Goal: Task Accomplishment & Management: Use online tool/utility

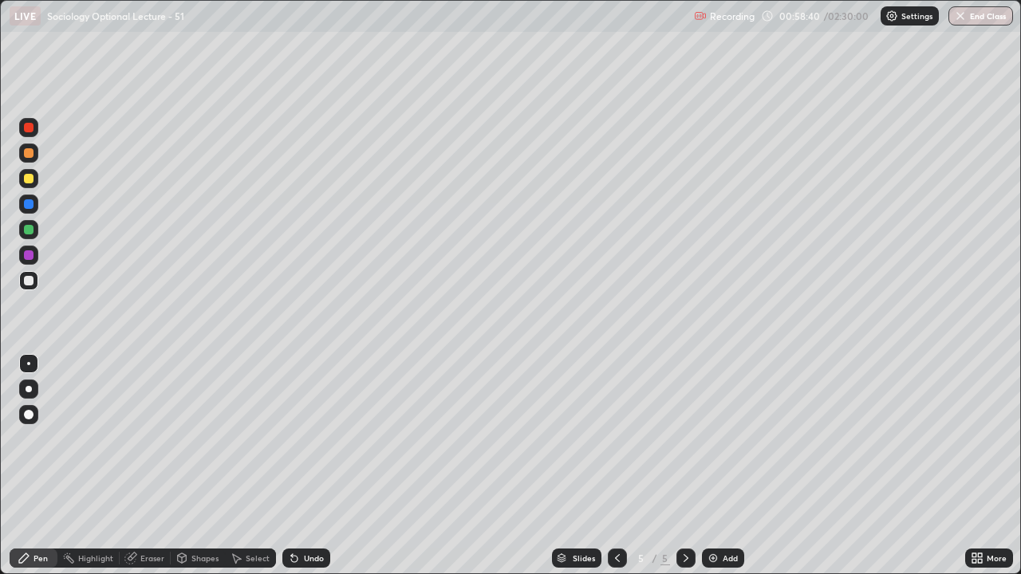
scroll to position [574, 1021]
click at [145, 562] on div "Eraser" at bounding box center [152, 558] width 24 height 8
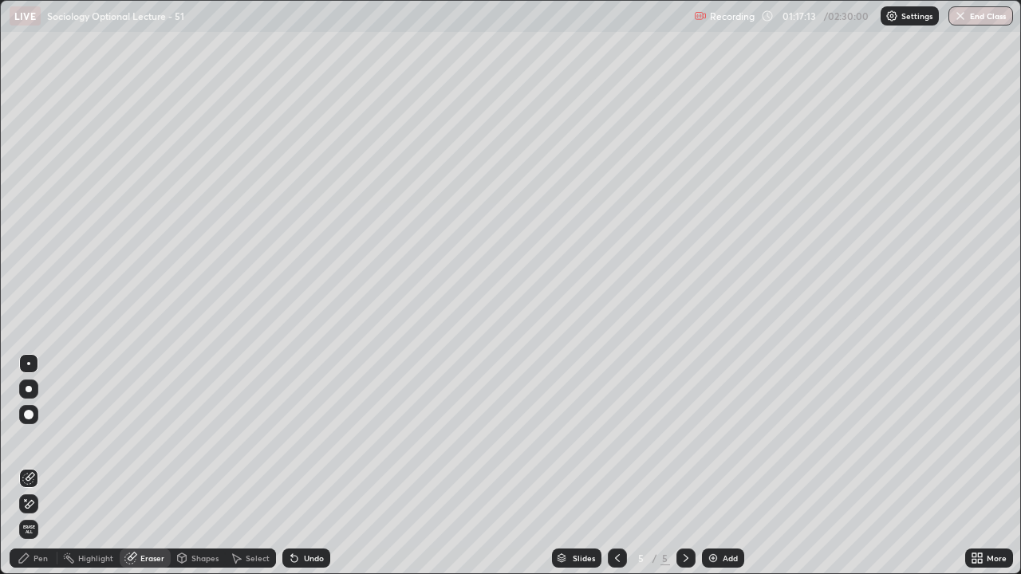
click at [40, 554] on div "Pen" at bounding box center [41, 558] width 14 height 8
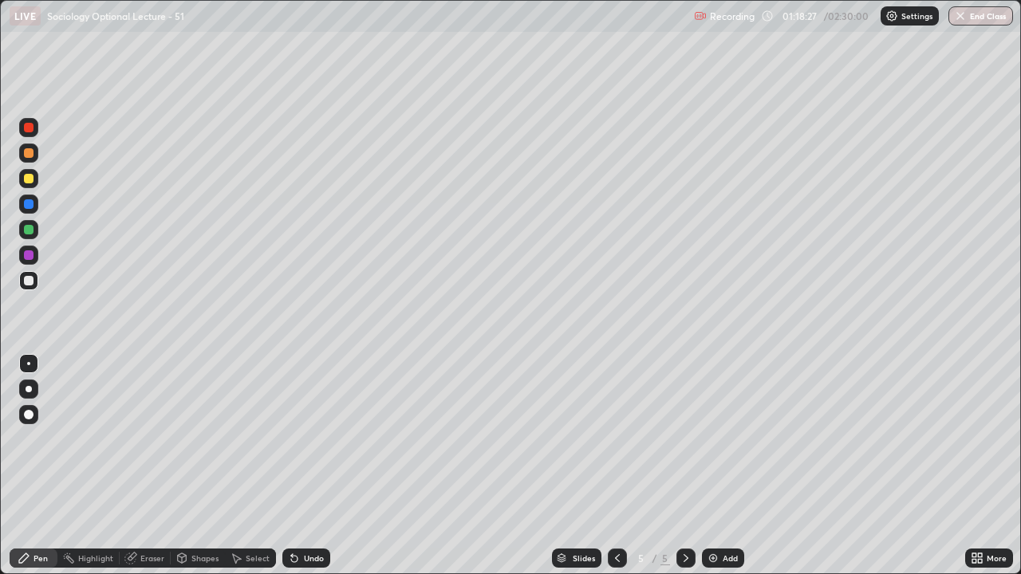
click at [148, 558] on div "Eraser" at bounding box center [152, 558] width 24 height 8
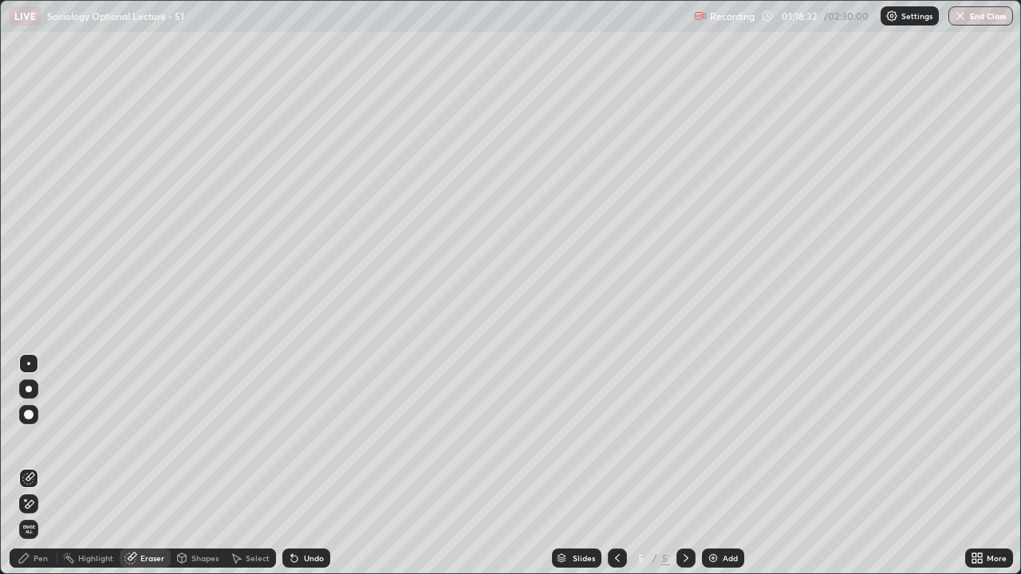
click at [37, 559] on div "Pen" at bounding box center [41, 558] width 14 height 8
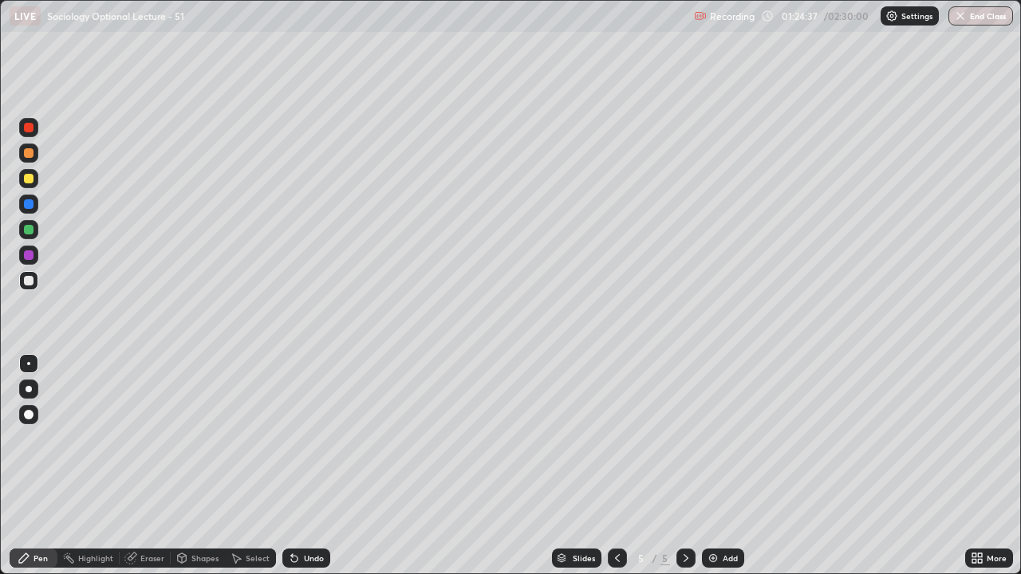
click at [712, 557] on img at bounding box center [713, 558] width 13 height 13
click at [712, 558] on img at bounding box center [713, 558] width 13 height 13
click at [615, 559] on icon at bounding box center [617, 558] width 5 height 8
click at [684, 557] on icon at bounding box center [686, 558] width 13 height 13
click at [708, 556] on img at bounding box center [713, 558] width 13 height 13
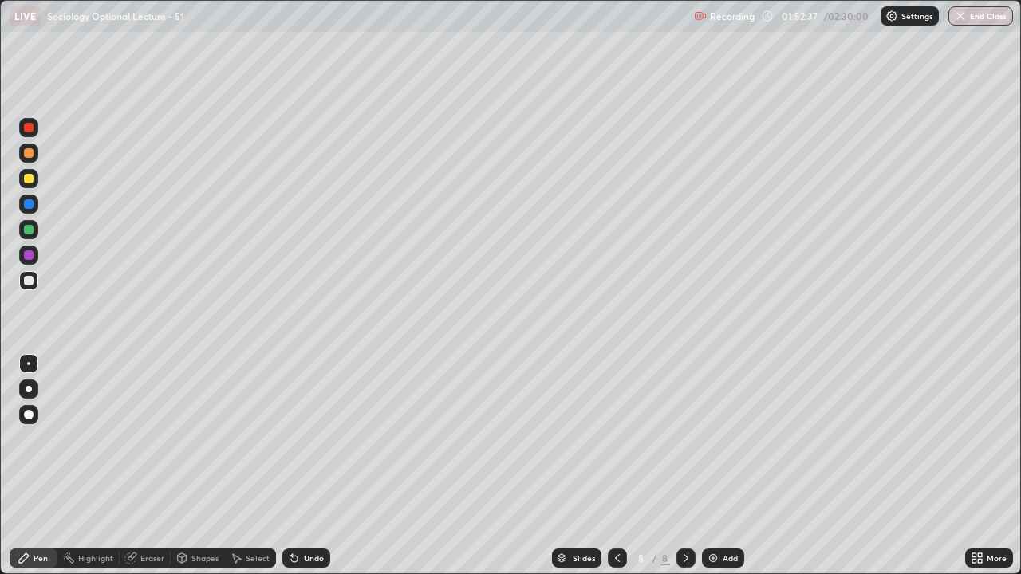
click at [712, 556] on img at bounding box center [713, 558] width 13 height 13
click at [714, 558] on img at bounding box center [713, 558] width 13 height 13
click at [710, 558] on img at bounding box center [713, 558] width 13 height 13
click at [615, 555] on icon at bounding box center [617, 558] width 13 height 13
click at [616, 558] on icon at bounding box center [617, 558] width 13 height 13
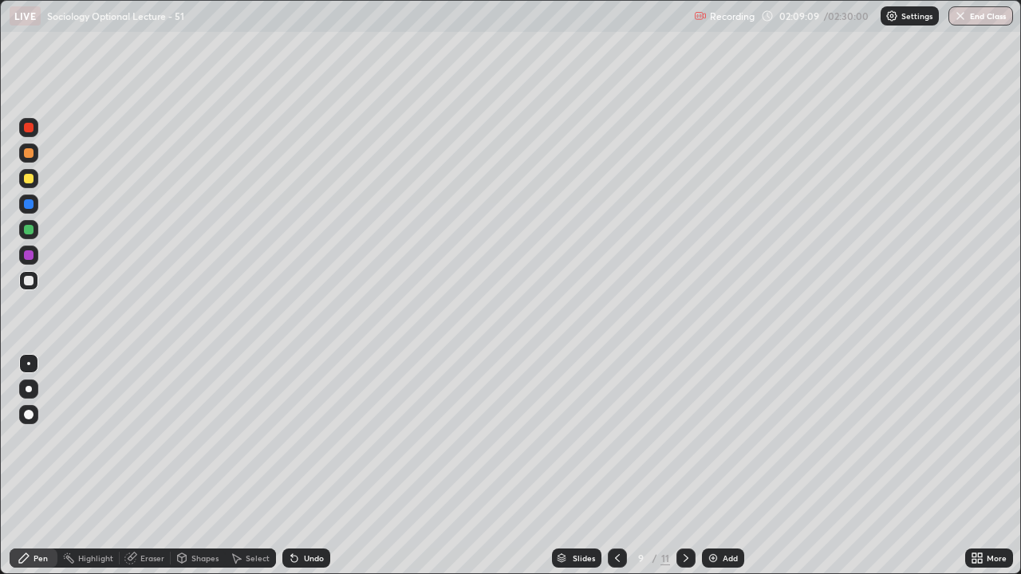
click at [684, 557] on icon at bounding box center [686, 558] width 13 height 13
click at [686, 555] on icon at bounding box center [686, 558] width 13 height 13
click at [150, 556] on div "Eraser" at bounding box center [152, 558] width 24 height 8
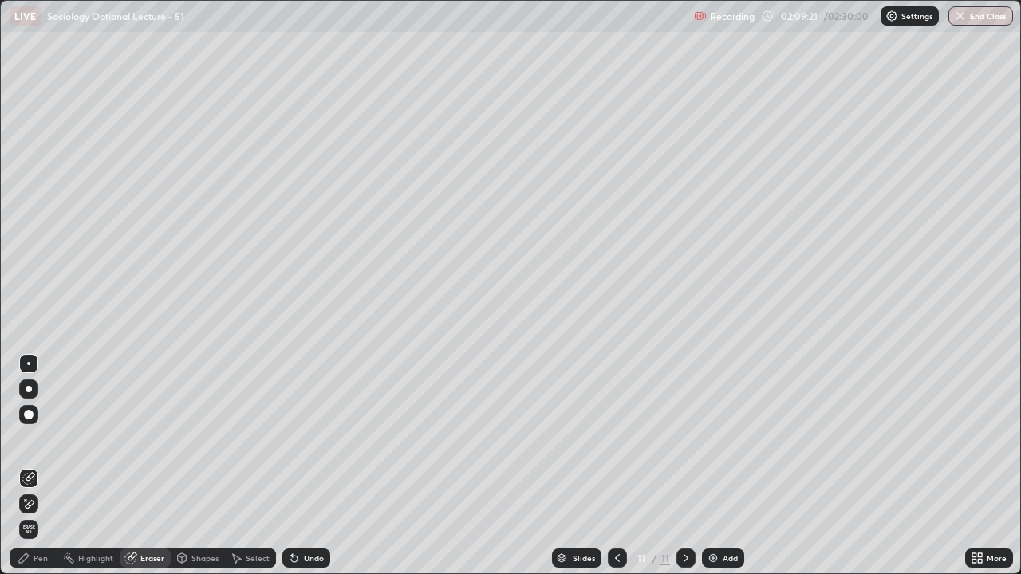
click at [42, 557] on div "Pen" at bounding box center [41, 558] width 14 height 8
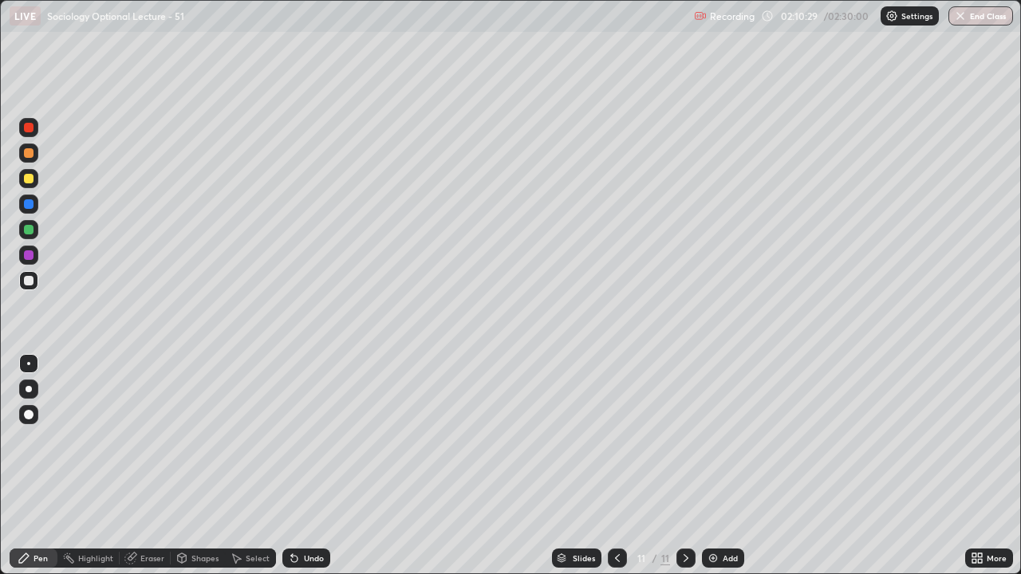
click at [146, 554] on div "Eraser" at bounding box center [152, 558] width 24 height 8
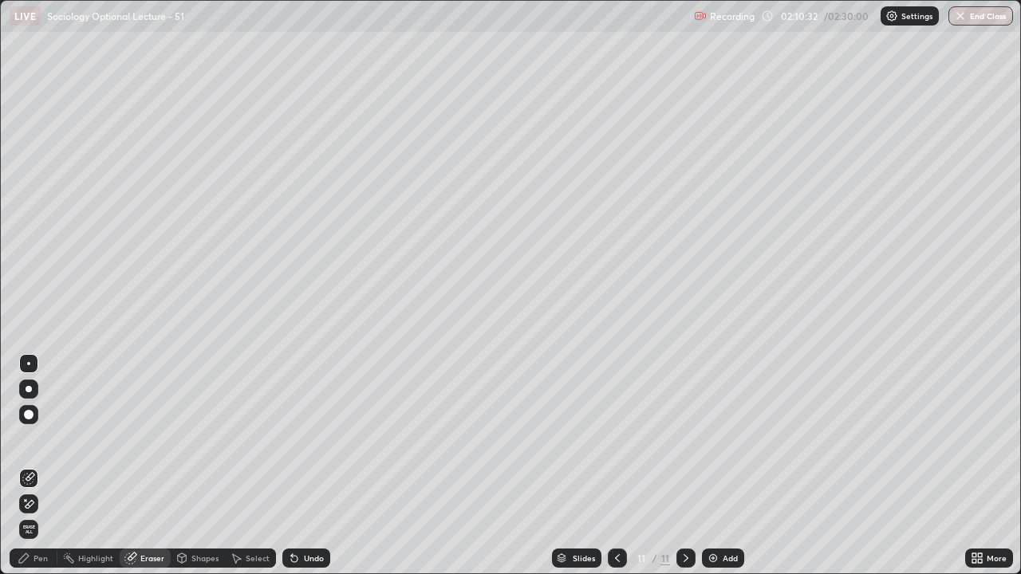
click at [35, 562] on div "Pen" at bounding box center [41, 558] width 14 height 8
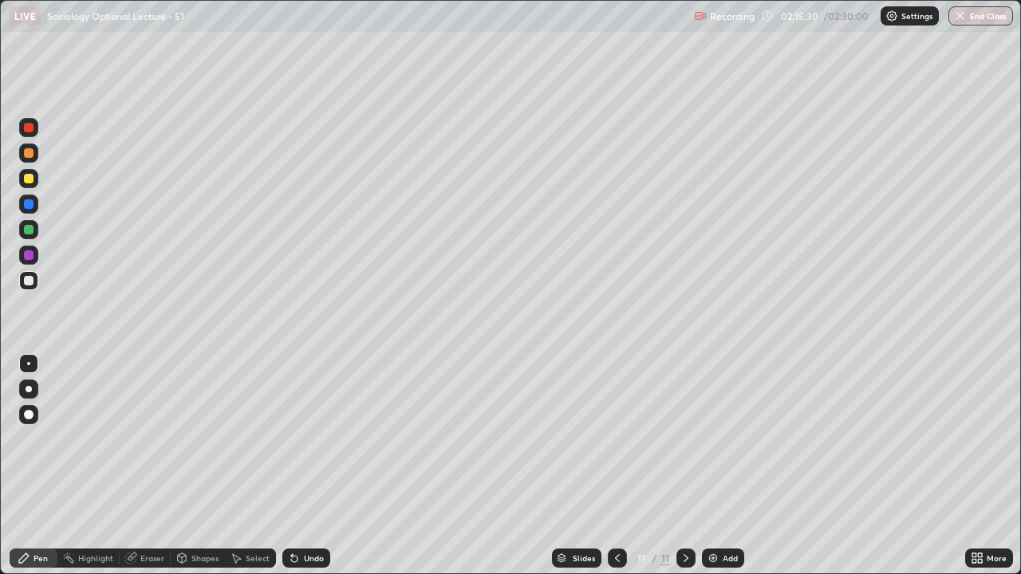
click at [976, 15] on button "End Class" at bounding box center [981, 15] width 65 height 19
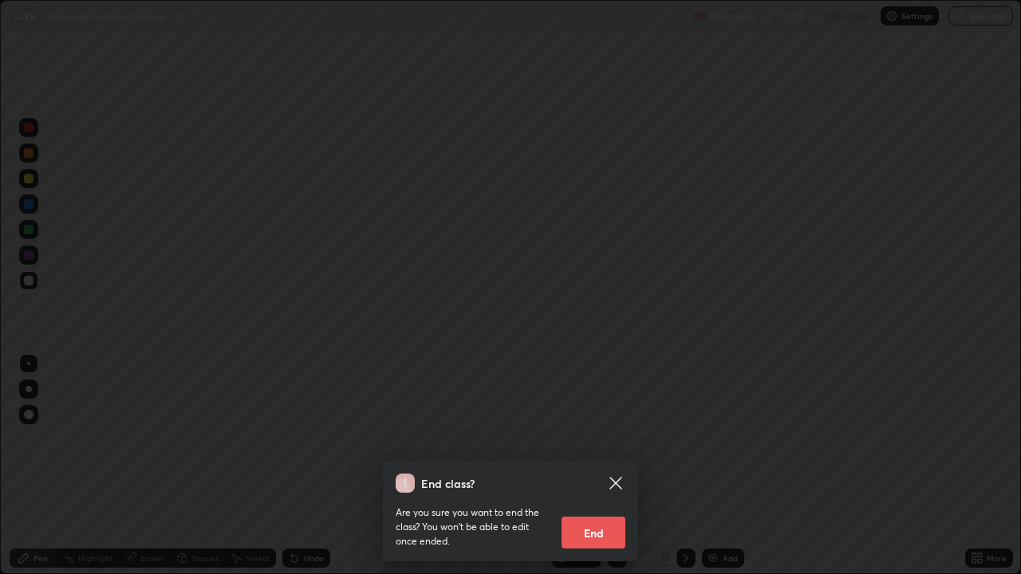
click at [596, 523] on button "End" at bounding box center [594, 533] width 64 height 32
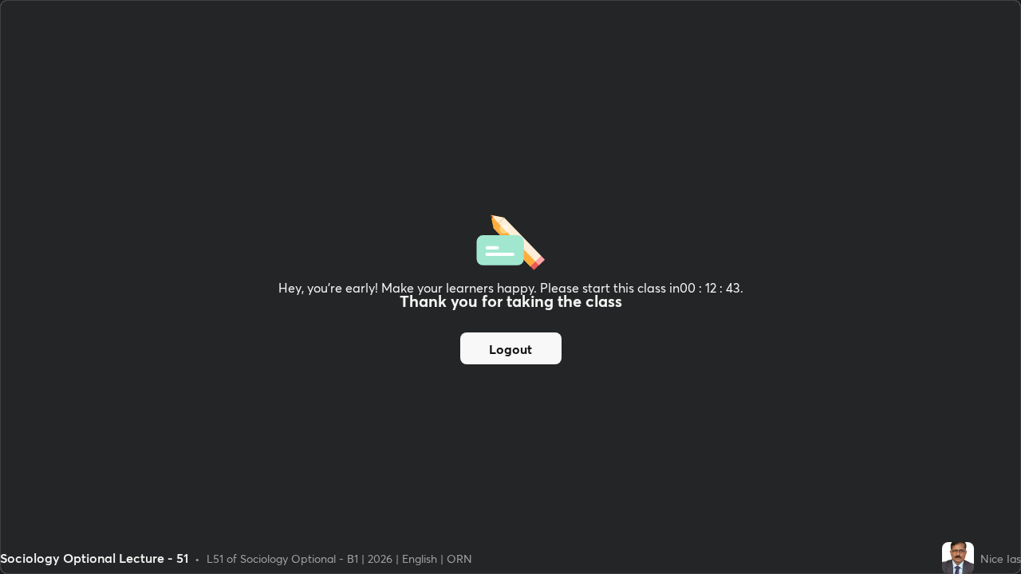
click at [523, 341] on button "Logout" at bounding box center [510, 349] width 101 height 32
